Goal: Book appointment/travel/reservation

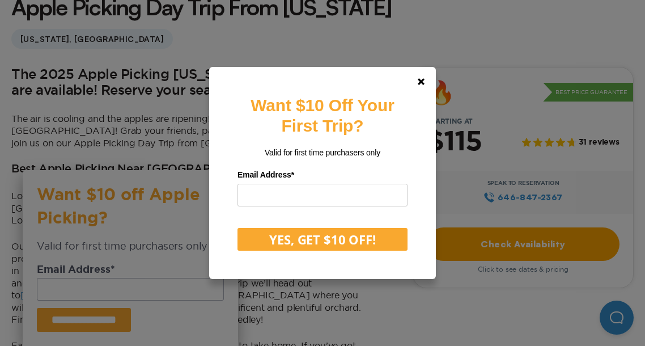
scroll to position [315, 0]
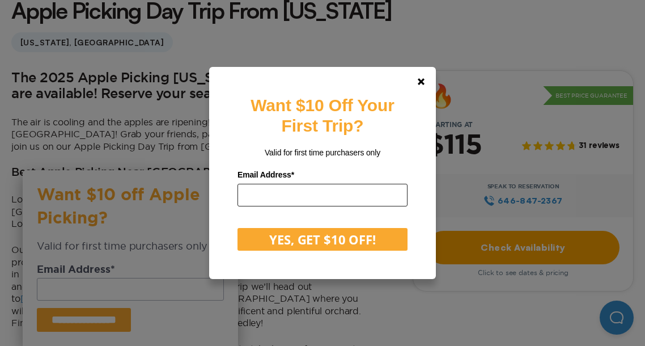
click at [304, 199] on input "email" at bounding box center [322, 195] width 170 height 23
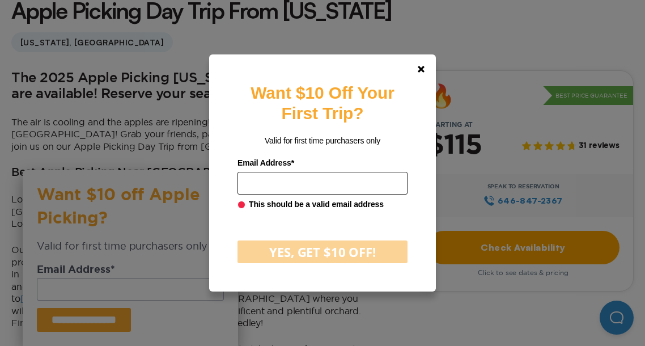
type input "**********"
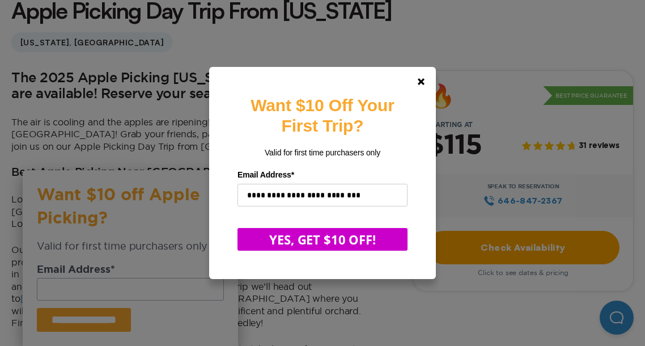
click at [350, 242] on button "YES, GET $10 OFF!" at bounding box center [322, 239] width 170 height 23
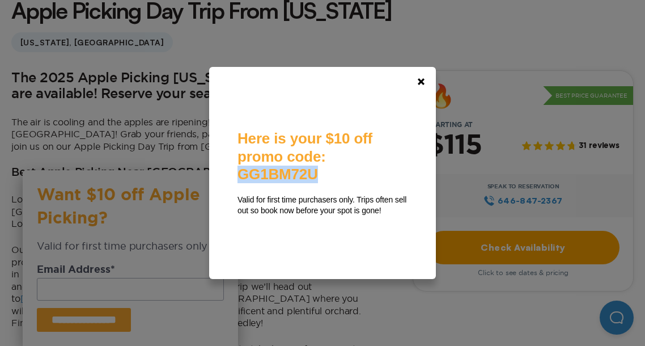
drag, startPoint x: 238, startPoint y: 165, endPoint x: 328, endPoint y: 171, distance: 90.3
click at [329, 169] on span "Here is your $10 off promo code: GG1BM72U" at bounding box center [304, 156] width 135 height 52
copy span "GG1BM72U"
click at [463, 187] on div "**********" at bounding box center [322, 173] width 645 height 346
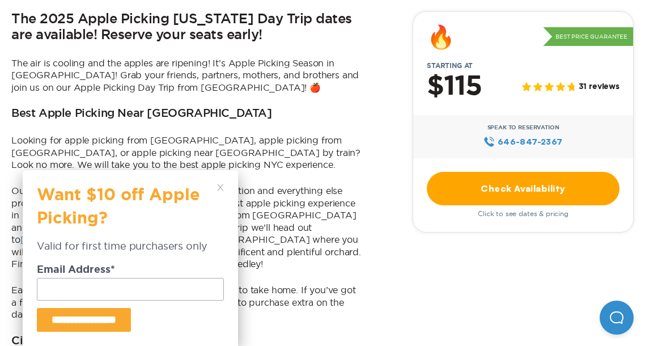
scroll to position [375, 0]
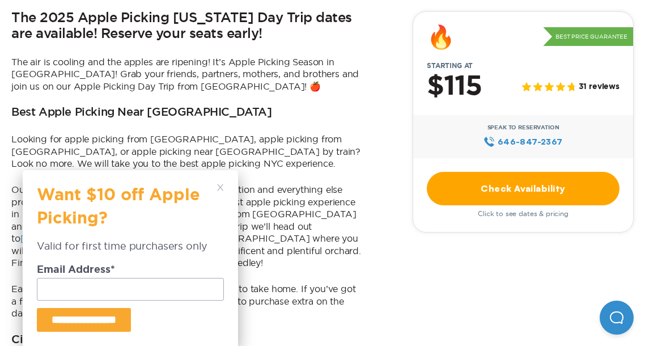
click at [223, 189] on icon at bounding box center [220, 187] width 7 height 7
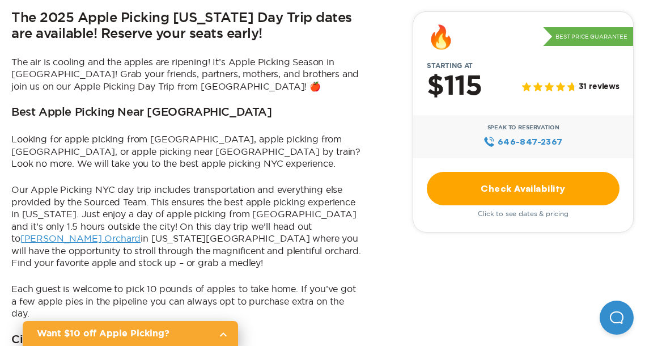
click at [483, 182] on link "Check Availability" at bounding box center [523, 188] width 193 height 33
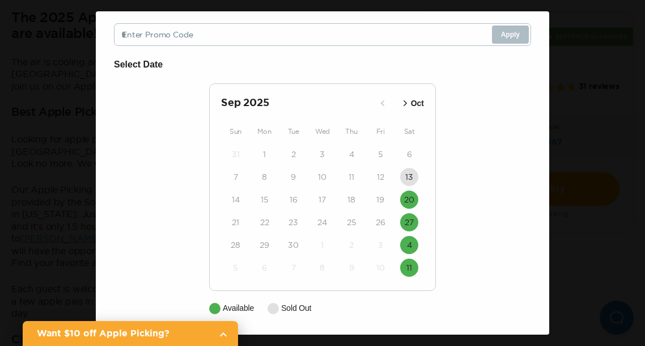
scroll to position [83, 0]
click at [415, 246] on button "4" at bounding box center [409, 245] width 18 height 18
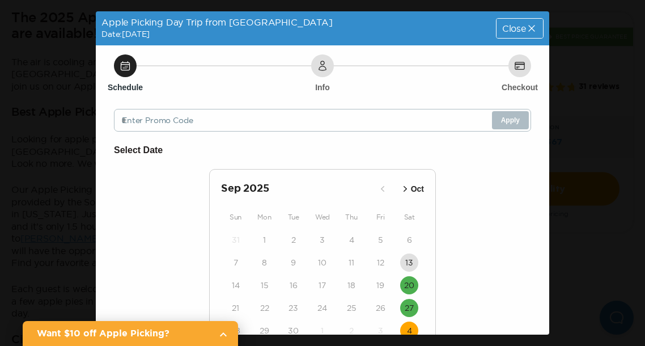
scroll to position [0, 0]
click at [324, 64] on icon at bounding box center [322, 65] width 7 height 9
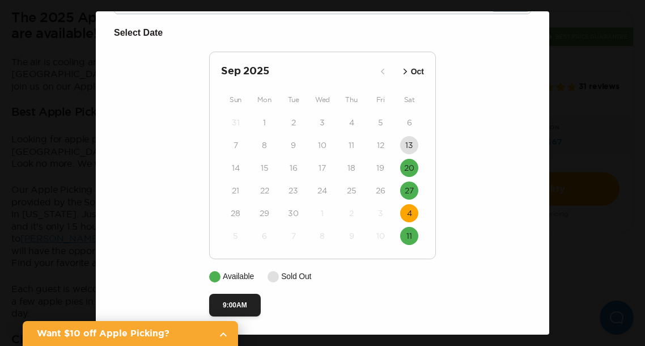
scroll to position [117, 0]
click at [247, 300] on button "9:00AM" at bounding box center [235, 305] width 52 height 23
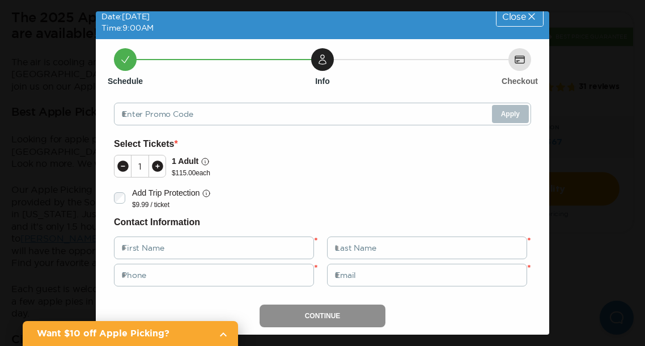
scroll to position [9, 0]
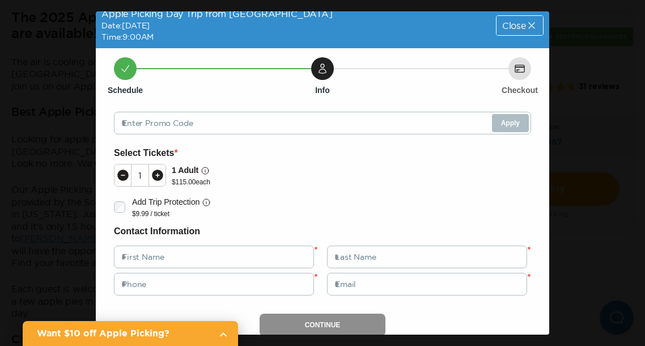
click at [504, 24] on span "Close" at bounding box center [514, 25] width 24 height 9
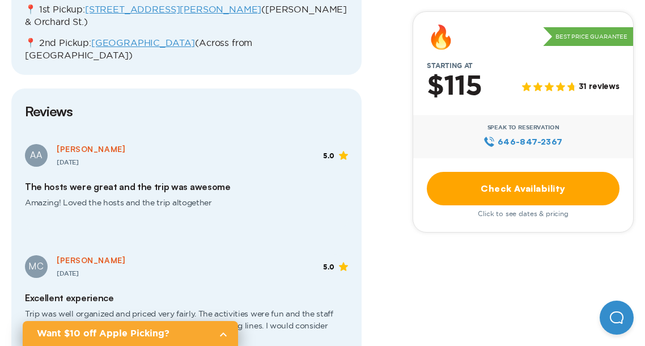
scroll to position [1476, 0]
click at [271, 253] on div "MC [PERSON_NAME] [DATE] 5.0" at bounding box center [186, 265] width 323 height 24
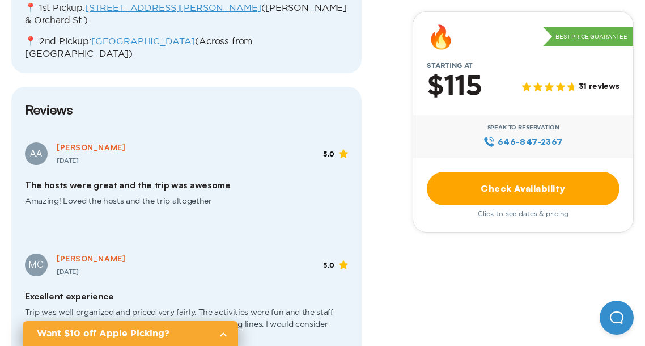
scroll to position [1488, 0]
